Goal: Information Seeking & Learning: Find specific page/section

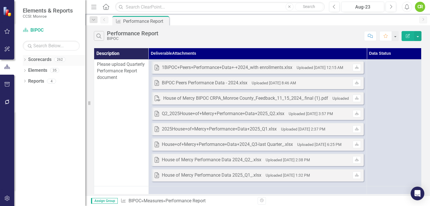
click at [40, 61] on link "Scorecards" at bounding box center [39, 59] width 23 height 7
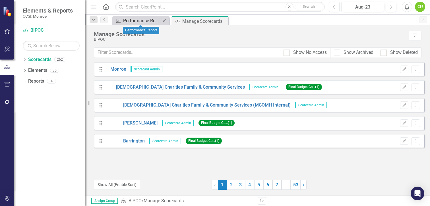
click at [144, 22] on div "Performance Report" at bounding box center [142, 20] width 38 height 7
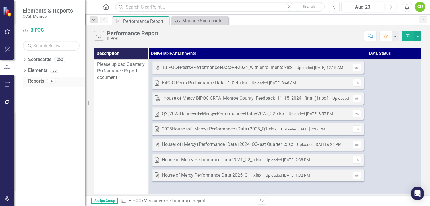
click at [36, 82] on link "Reports" at bounding box center [36, 81] width 16 height 7
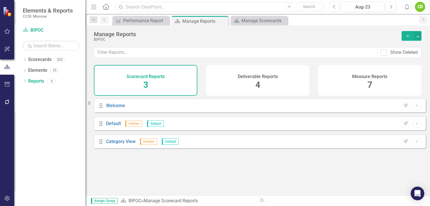
click at [142, 8] on input "text" at bounding box center [220, 7] width 210 height 10
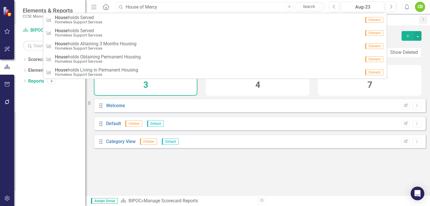
type input "House of Mercy"
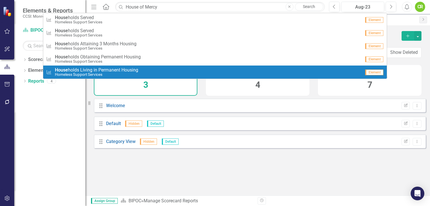
click at [54, 106] on div "Dropdown Scorecards 262 Dropdown [GEOGRAPHIC_DATA] Dropdown [DEMOGRAPHIC_DATA] …" at bounding box center [49, 130] width 71 height 151
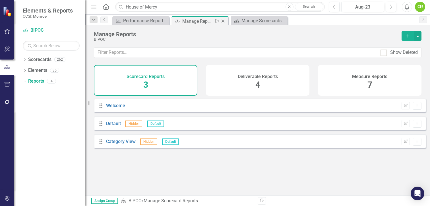
click at [199, 21] on div "Manage Reports" at bounding box center [197, 21] width 30 height 7
click at [142, 20] on div "Performance Report" at bounding box center [142, 20] width 38 height 7
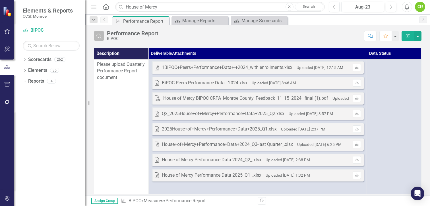
click at [100, 34] on icon "button" at bounding box center [98, 36] width 5 height 5
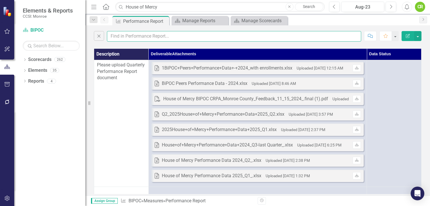
click at [124, 35] on input "text" at bounding box center [234, 36] width 254 height 11
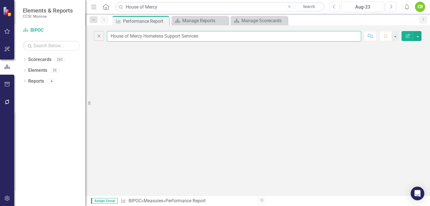
type input "House of Mercy Homeless Support Services"
click at [201, 36] on input "House of Mercy Homeless Support Services" at bounding box center [234, 36] width 254 height 11
click at [96, 21] on icon "Dropdown" at bounding box center [93, 20] width 5 height 4
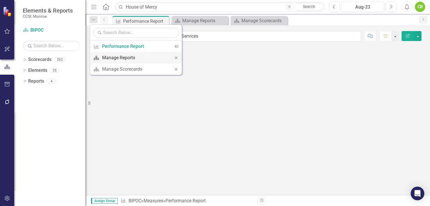
click at [123, 56] on div "Manage Reports" at bounding box center [134, 57] width 65 height 7
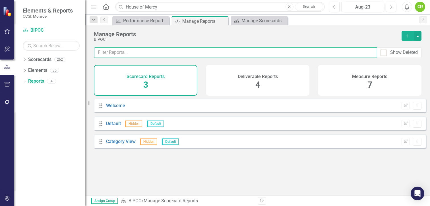
click at [128, 52] on input "text" at bounding box center [235, 52] width 283 height 11
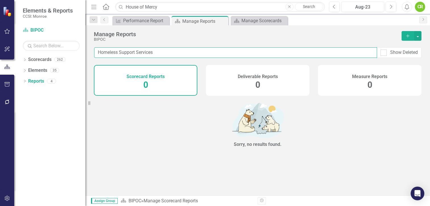
type input "Homeless Support Services"
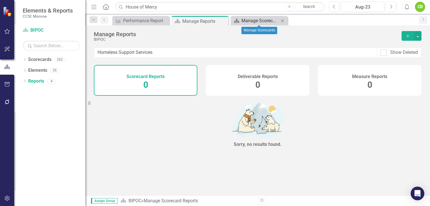
click at [265, 18] on div "Manage Scorecards" at bounding box center [261, 20] width 38 height 7
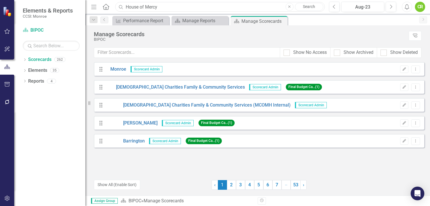
click at [163, 5] on input "House of Mercy" at bounding box center [220, 7] width 210 height 10
click at [308, 4] on link "Search" at bounding box center [309, 7] width 28 height 8
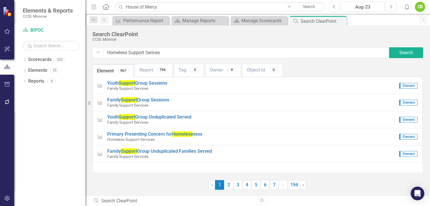
click at [152, 52] on input "Homeless Support Serices" at bounding box center [247, 52] width 286 height 11
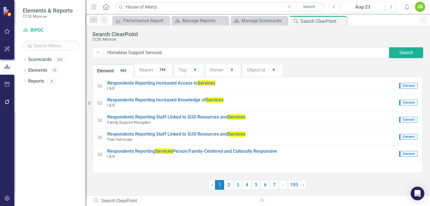
click at [166, 52] on input "Homeless Support Services" at bounding box center [247, 52] width 286 height 11
click at [265, 186] on link "6" at bounding box center [265, 185] width 9 height 10
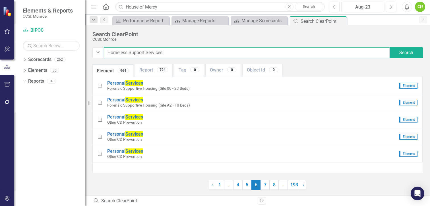
click at [171, 50] on input "Homeless Support Services" at bounding box center [247, 52] width 286 height 11
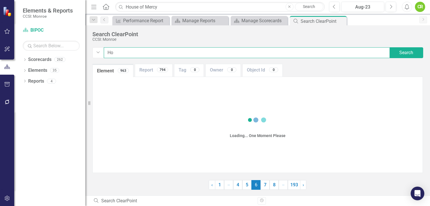
type input "H"
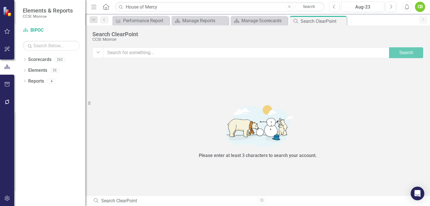
click at [291, 7] on icon "button" at bounding box center [290, 6] width 2 height 2
click at [39, 58] on link "Scorecards" at bounding box center [39, 59] width 23 height 7
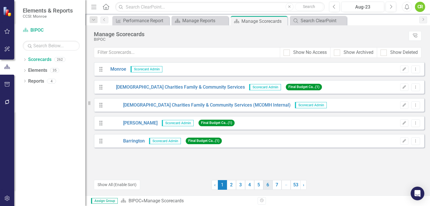
click at [267, 184] on link "6" at bounding box center [268, 185] width 9 height 10
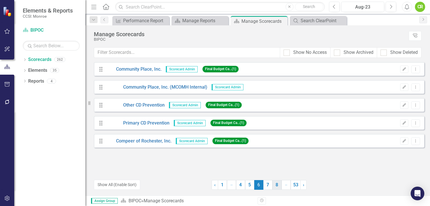
click at [280, 184] on link "8" at bounding box center [277, 185] width 9 height 10
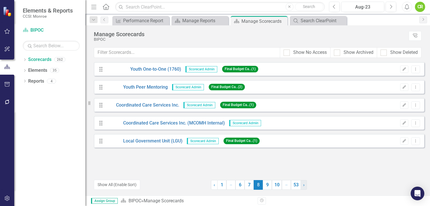
click at [303, 184] on span "›" at bounding box center [303, 184] width 1 height 5
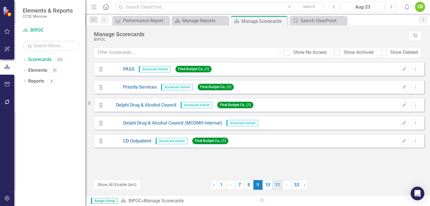
click at [277, 184] on link "11" at bounding box center [278, 185] width 10 height 10
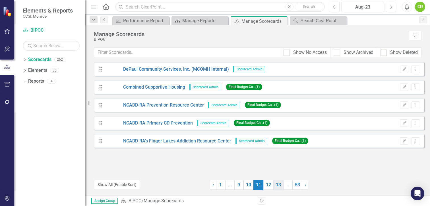
click at [278, 185] on link "13" at bounding box center [279, 185] width 10 height 10
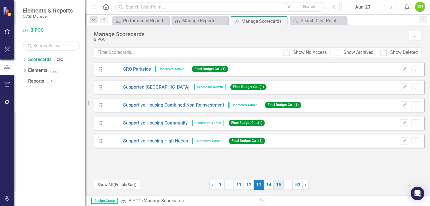
click at [279, 183] on link "15" at bounding box center [279, 185] width 10 height 10
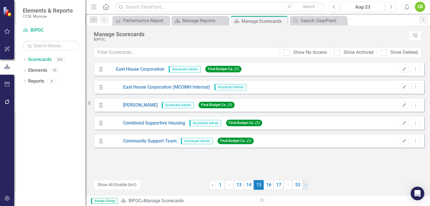
click at [305, 186] on span "›" at bounding box center [305, 184] width 1 height 5
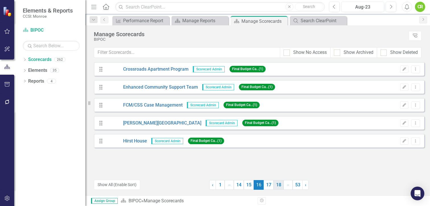
click at [279, 183] on link "18" at bounding box center [279, 185] width 10 height 10
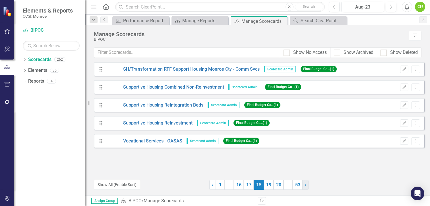
click at [305, 187] on span "›" at bounding box center [305, 184] width 1 height 5
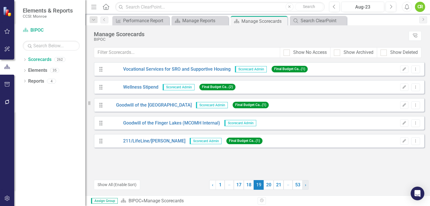
click at [305, 187] on span "›" at bounding box center [305, 184] width 1 height 5
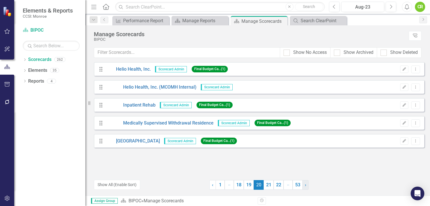
click at [305, 187] on span "›" at bounding box center [305, 184] width 1 height 5
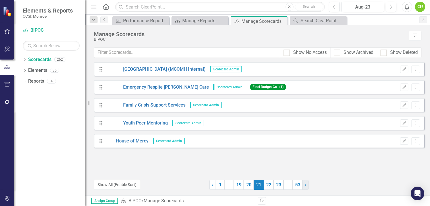
click at [305, 187] on span "›" at bounding box center [305, 184] width 1 height 5
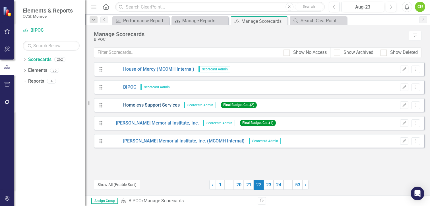
click at [166, 104] on link "Homeless Support Services" at bounding box center [143, 105] width 74 height 7
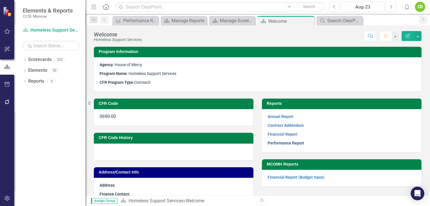
click at [284, 141] on link "Performance Report" at bounding box center [286, 143] width 37 height 5
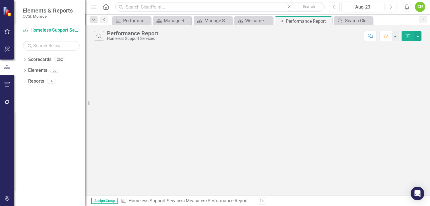
click at [107, 20] on link "Previous" at bounding box center [104, 20] width 8 height 7
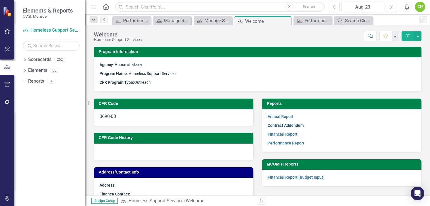
click at [277, 123] on link "Contract Addendum" at bounding box center [286, 125] width 36 height 5
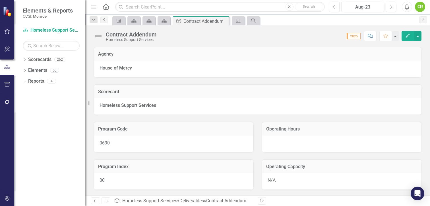
click at [106, 19] on icon "Previous" at bounding box center [104, 19] width 5 height 3
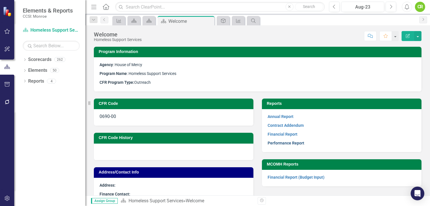
click at [282, 143] on link "Performance Report" at bounding box center [286, 143] width 37 height 5
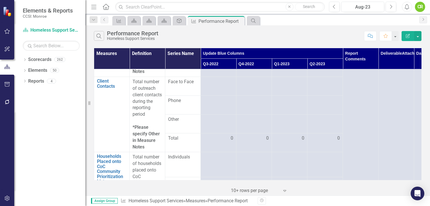
scroll to position [362, 0]
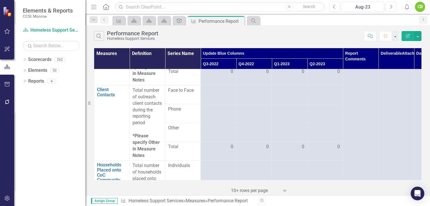
click at [392, 6] on icon "button" at bounding box center [392, 7] width 2 height 4
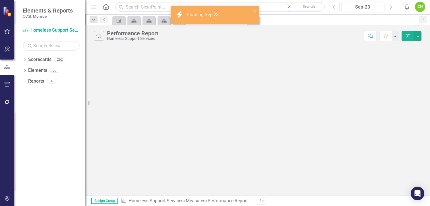
click at [392, 6] on icon "button" at bounding box center [392, 7] width 2 height 4
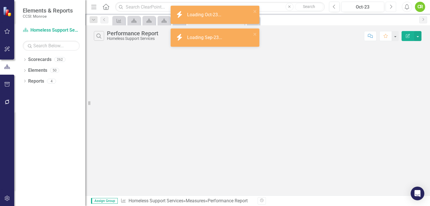
click at [392, 6] on icon "button" at bounding box center [392, 7] width 2 height 4
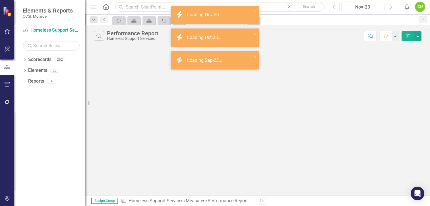
click at [392, 6] on icon "button" at bounding box center [392, 7] width 2 height 4
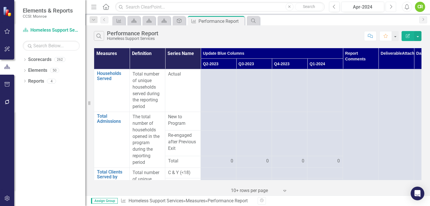
click at [392, 6] on icon "button" at bounding box center [392, 7] width 2 height 4
click at [391, 5] on icon "button" at bounding box center [392, 7] width 2 height 4
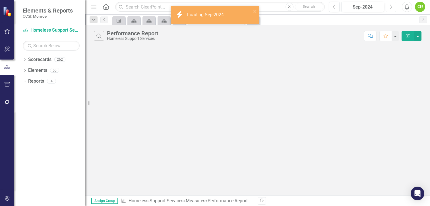
click at [391, 5] on icon "button" at bounding box center [392, 7] width 2 height 4
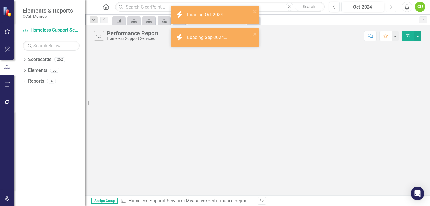
click at [391, 5] on icon "button" at bounding box center [392, 7] width 2 height 4
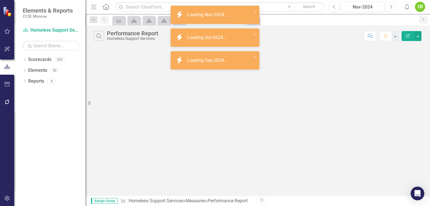
click at [391, 5] on icon "button" at bounding box center [392, 7] width 2 height 4
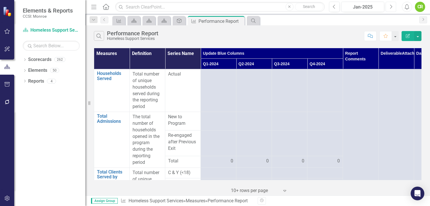
click at [391, 5] on icon "button" at bounding box center [392, 7] width 2 height 4
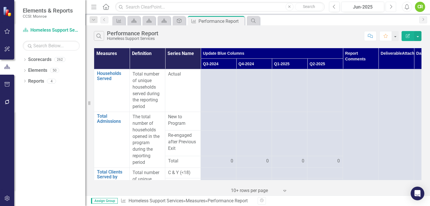
click at [391, 5] on icon "button" at bounding box center [392, 7] width 2 height 4
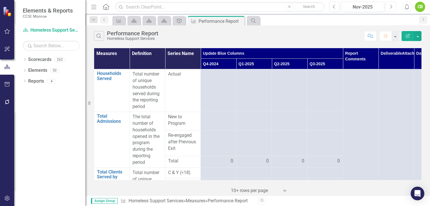
click at [391, 5] on icon "button" at bounding box center [392, 7] width 2 height 4
